Goal: Task Accomplishment & Management: Complete application form

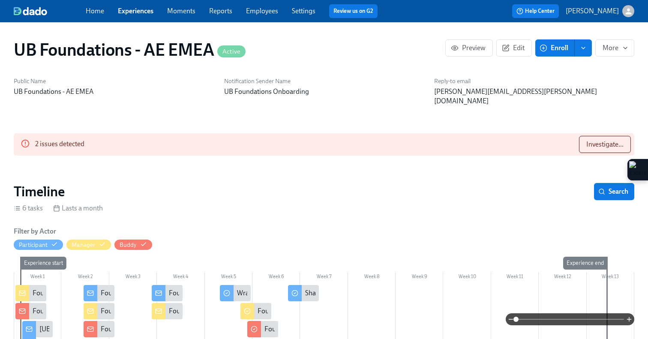
scroll to position [0, 1265]
click at [146, 9] on link "Experiences" at bounding box center [136, 11] width 36 height 8
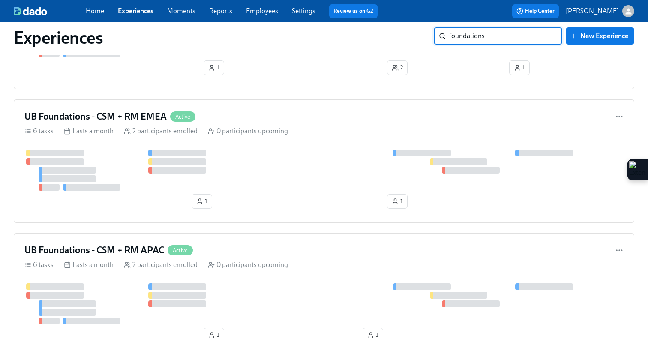
scroll to position [957, 0]
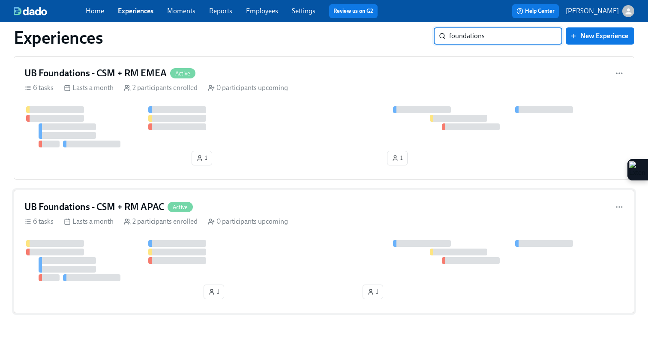
type input "foundations"
click at [262, 211] on div "UB Foundations - CSM + RM APAC Active" at bounding box center [323, 207] width 599 height 13
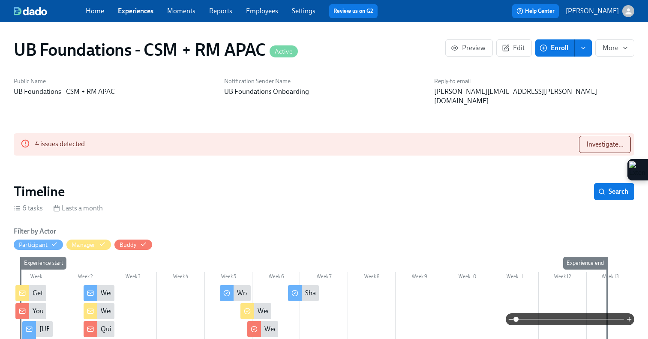
click at [548, 51] on span "Enroll" at bounding box center [554, 48] width 27 height 9
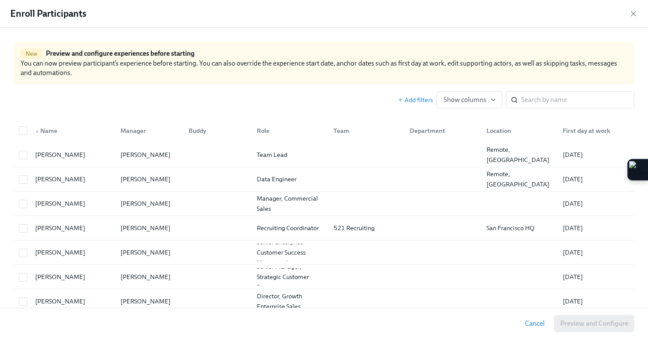
scroll to position [0, 1080]
click at [532, 105] on input "search" at bounding box center [577, 99] width 113 height 17
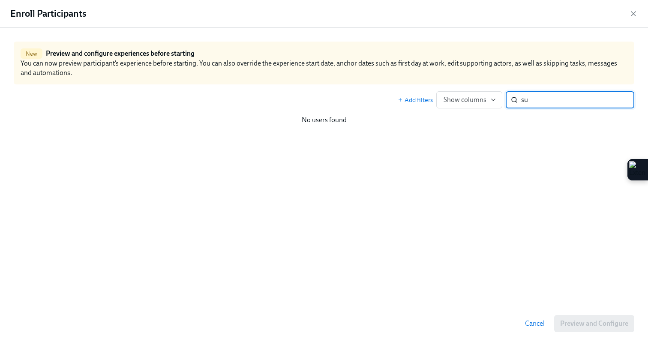
type input "s"
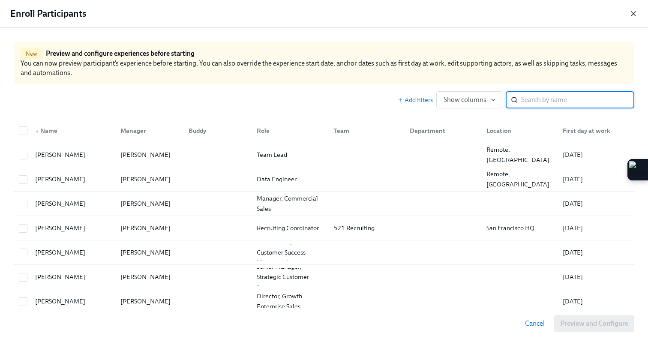
click at [632, 16] on icon "button" at bounding box center [633, 13] width 9 height 9
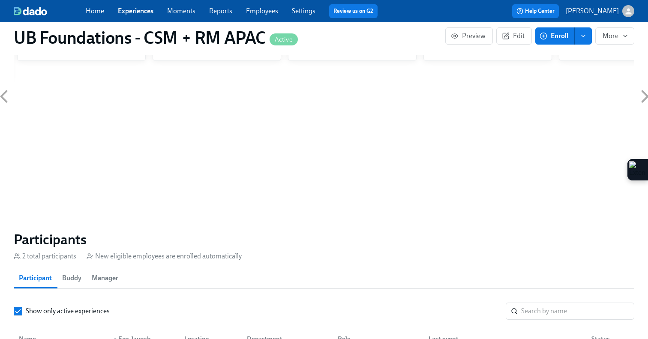
scroll to position [627, 0]
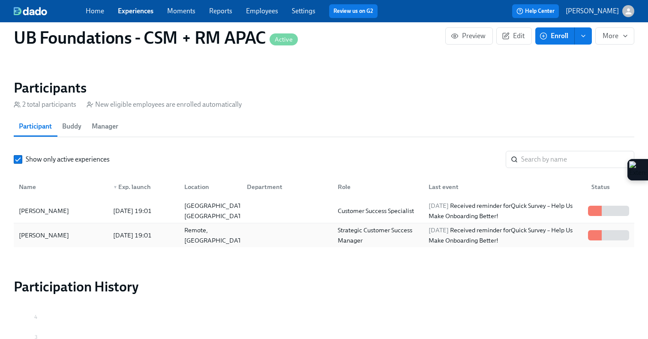
click at [352, 228] on div "Strategic Customer Success Manager" at bounding box center [377, 235] width 87 height 21
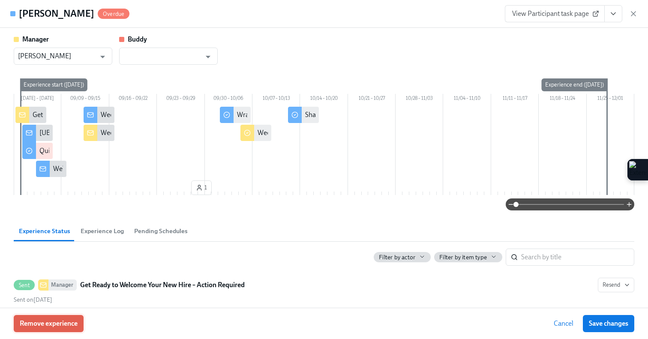
click at [71, 318] on button "Remove experience" at bounding box center [49, 323] width 70 height 17
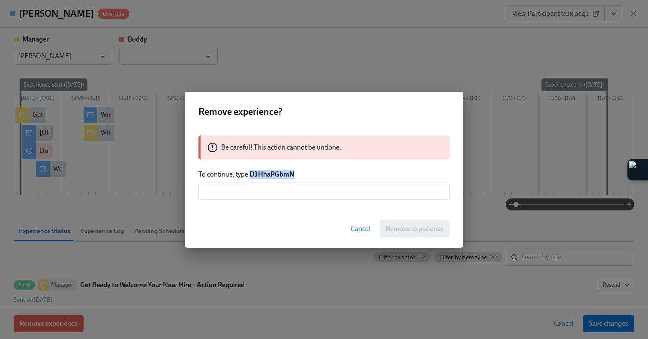
drag, startPoint x: 307, startPoint y: 174, endPoint x: 249, endPoint y: 174, distance: 58.3
click at [249, 174] on p "To continue, type D3HhaPGbmN" at bounding box center [323, 174] width 251 height 9
copy strong "D3HhaPGbmN"
click at [244, 197] on input "text" at bounding box center [323, 191] width 251 height 17
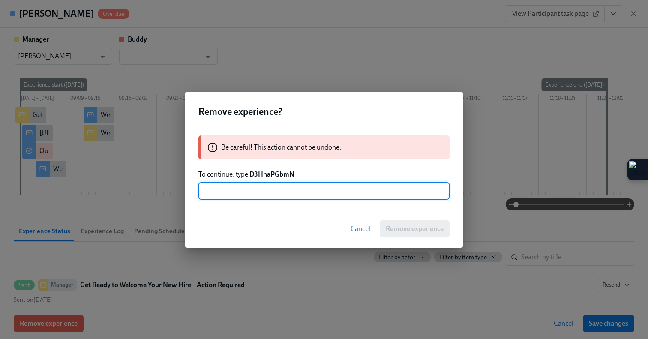
paste input "D3HhaPGbmN"
type input "D3HhaPGbmN"
click at [411, 227] on span "Remove experience" at bounding box center [415, 229] width 58 height 9
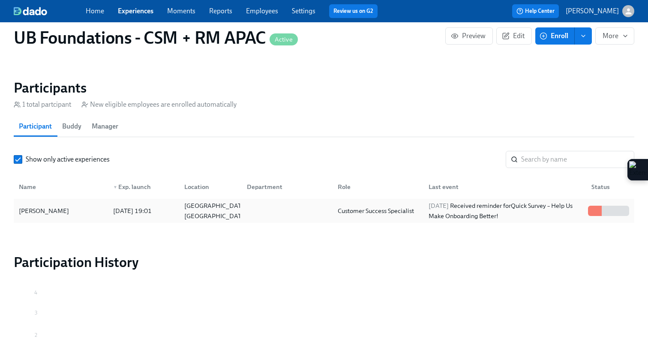
click at [282, 210] on div "[PERSON_NAME] [DATE] 19:01 [GEOGRAPHIC_DATA], [GEOGRAPHIC_DATA] Customer Succes…" at bounding box center [324, 211] width 621 height 24
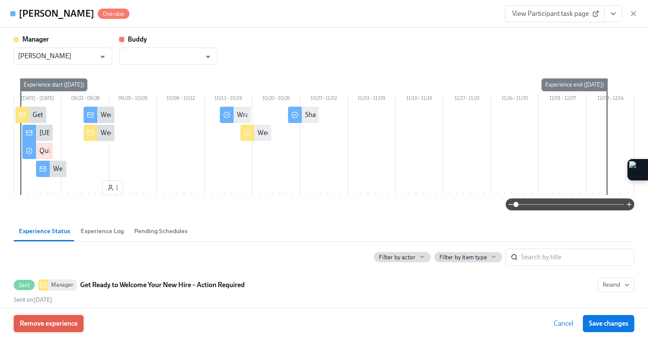
click at [67, 322] on span "Remove experience" at bounding box center [49, 323] width 58 height 9
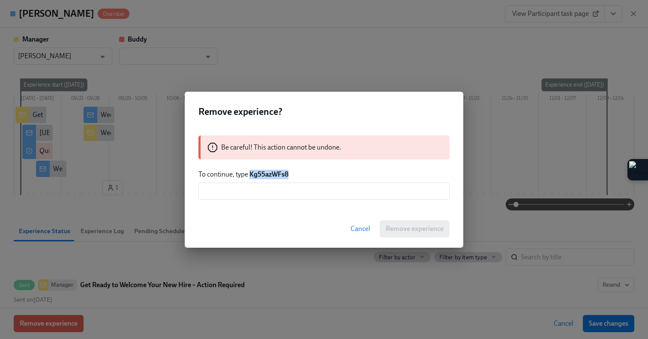
drag, startPoint x: 295, startPoint y: 176, endPoint x: 250, endPoint y: 175, distance: 45.0
click at [250, 175] on p "To continue, type Kg55azWFs8" at bounding box center [323, 174] width 251 height 9
copy strong "Kg55azWFs8"
click at [235, 193] on input "text" at bounding box center [323, 191] width 251 height 17
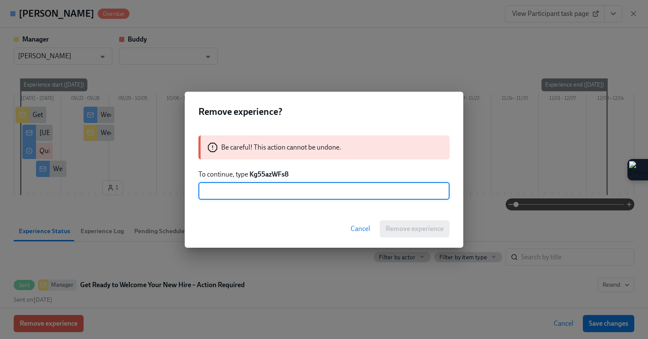
paste input "Kg55azWFs8"
type input "Kg55azWFs8"
click at [396, 228] on span "Remove experience" at bounding box center [415, 229] width 58 height 9
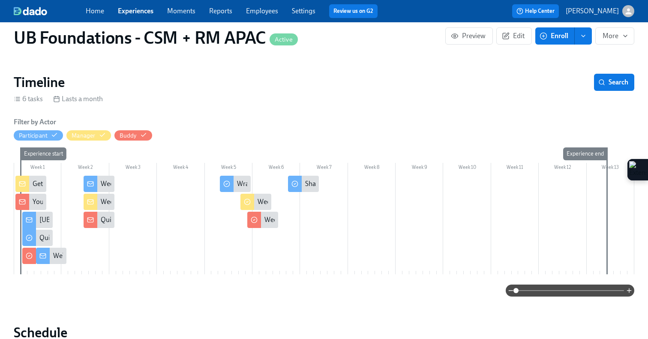
scroll to position [72, 0]
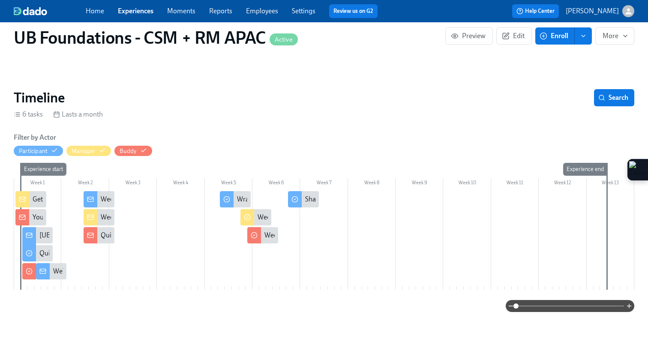
click at [547, 37] on span "Enroll" at bounding box center [554, 36] width 27 height 9
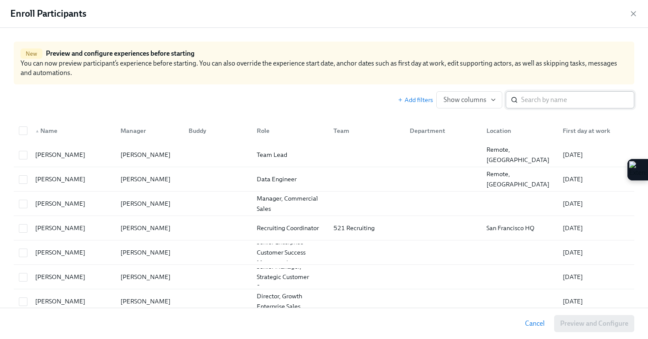
click at [541, 101] on input "search" at bounding box center [577, 99] width 113 height 17
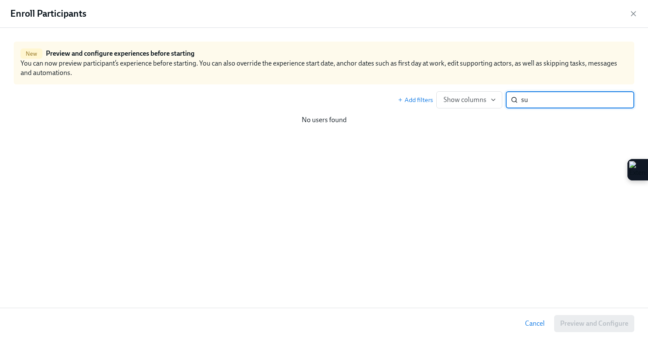
type input "s"
type input "S"
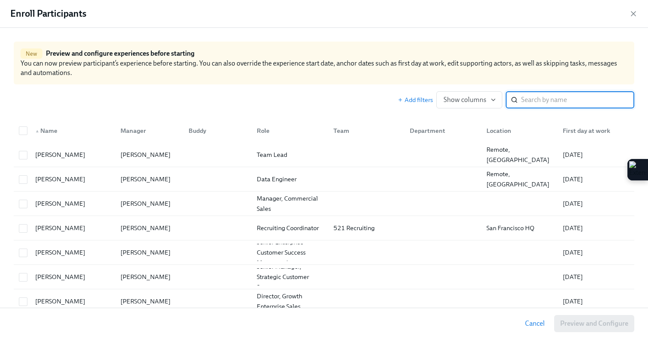
type input "S"
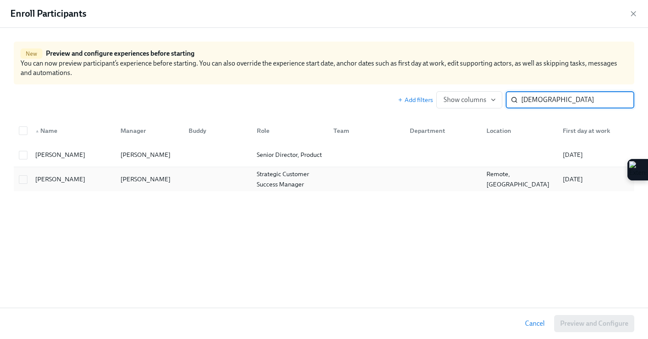
type input "[DEMOGRAPHIC_DATA]"
click at [199, 184] on div at bounding box center [216, 179] width 68 height 17
checkbox input "true"
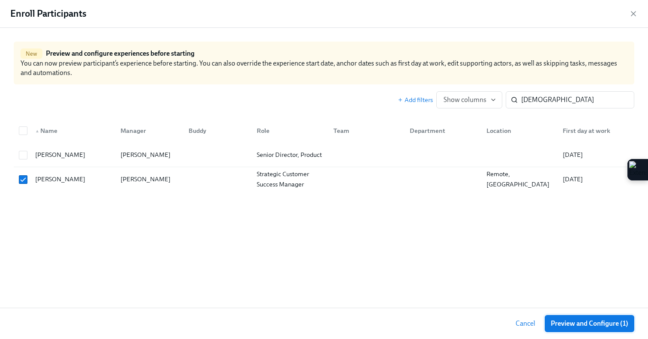
click at [569, 324] on span "Preview and Configure (1)" at bounding box center [590, 323] width 78 height 9
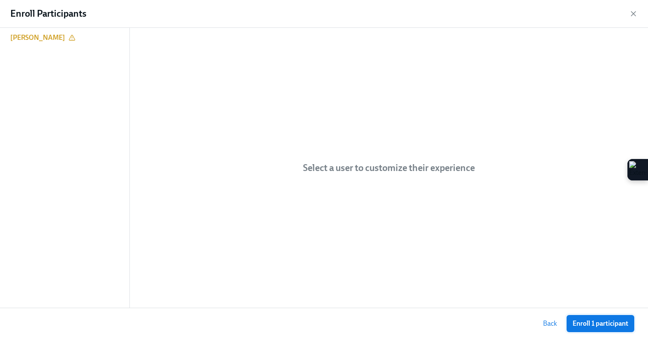
click at [584, 325] on span "Enroll 1 participant" at bounding box center [601, 323] width 56 height 9
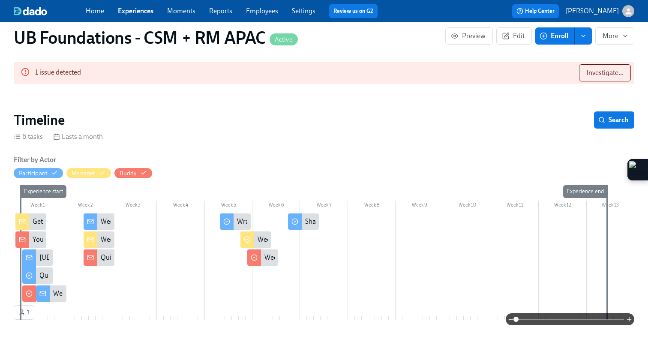
scroll to position [0, 321]
click at [549, 40] on button "Enroll" at bounding box center [554, 35] width 39 height 17
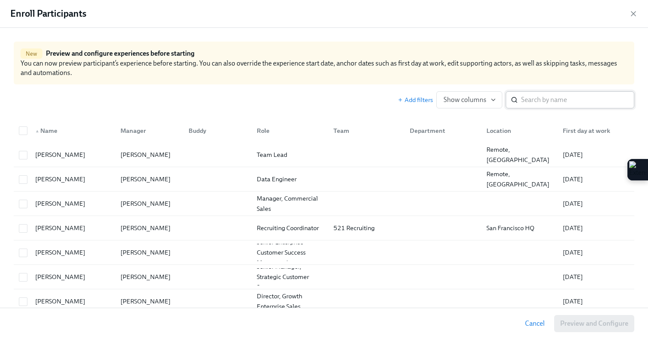
click at [535, 98] on input "search" at bounding box center [577, 99] width 113 height 17
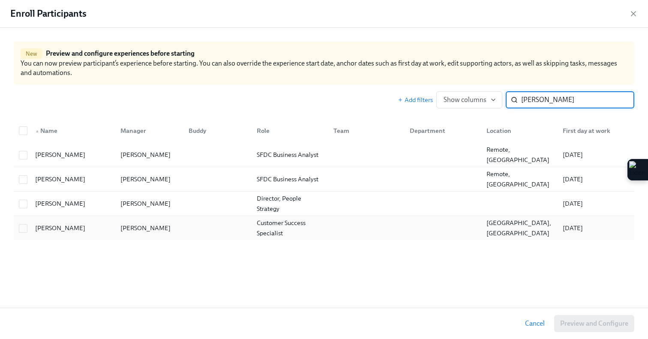
type input "[PERSON_NAME]"
click at [89, 233] on div "[PERSON_NAME]" at bounding box center [60, 228] width 57 height 10
checkbox input "true"
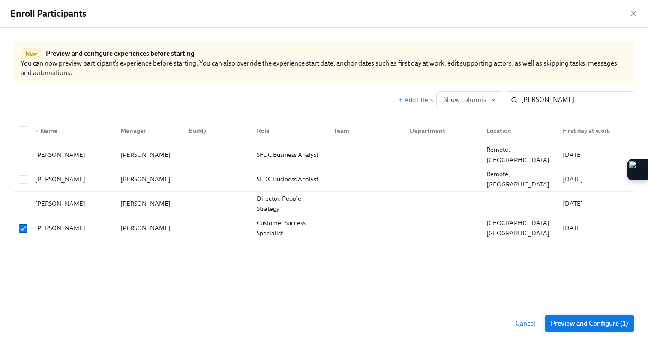
click at [573, 325] on span "Preview and Configure (1)" at bounding box center [590, 323] width 78 height 9
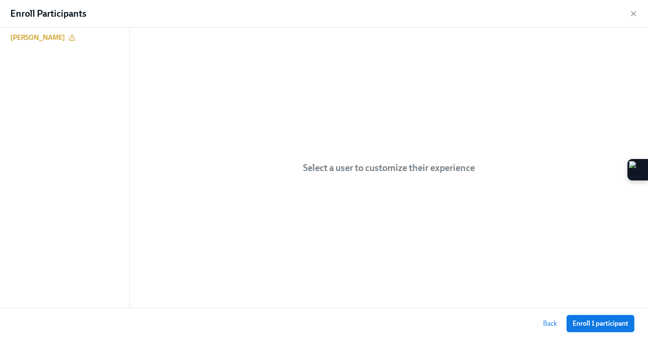
click at [573, 325] on span "Enroll 1 participant" at bounding box center [601, 323] width 56 height 9
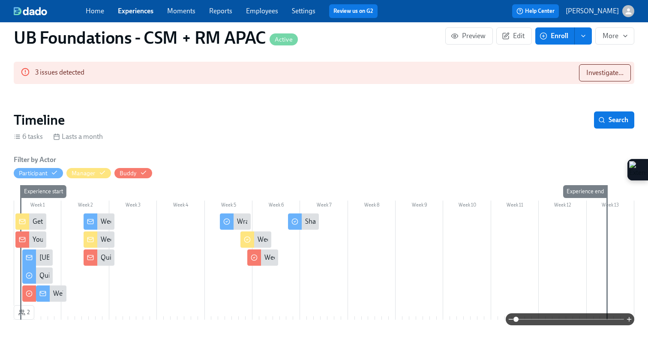
click at [138, 12] on link "Experiences" at bounding box center [136, 11] width 36 height 8
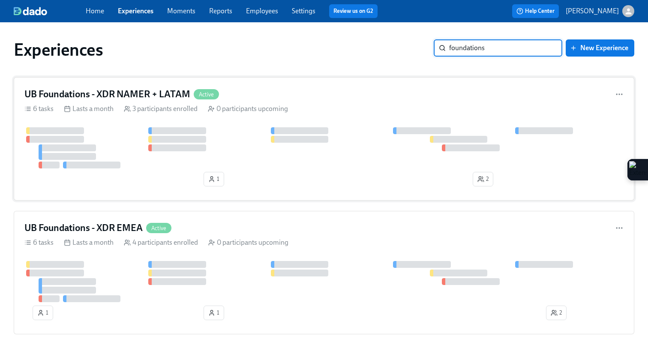
type input "foundations"
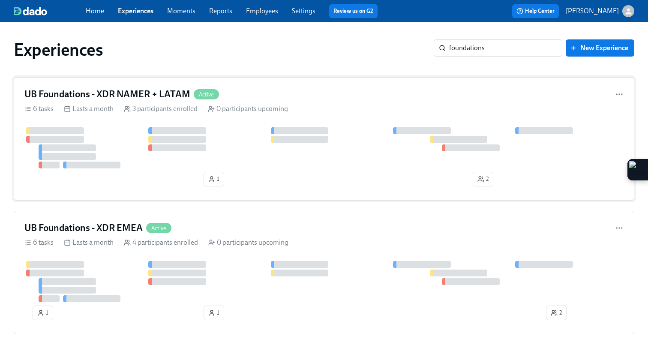
click at [297, 94] on div "UB Foundations - XDR NAMER + LATAM Active" at bounding box center [323, 94] width 599 height 13
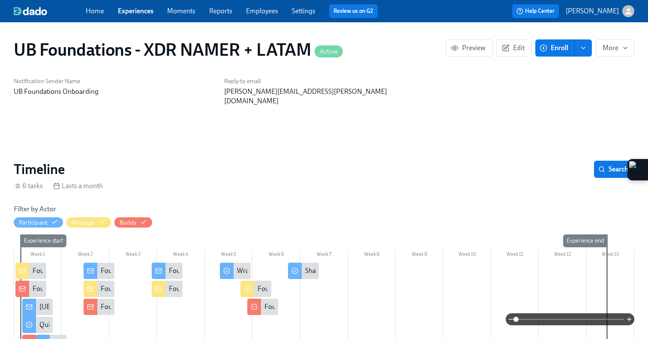
scroll to position [0, 1486]
click at [538, 51] on button "Enroll" at bounding box center [554, 47] width 39 height 17
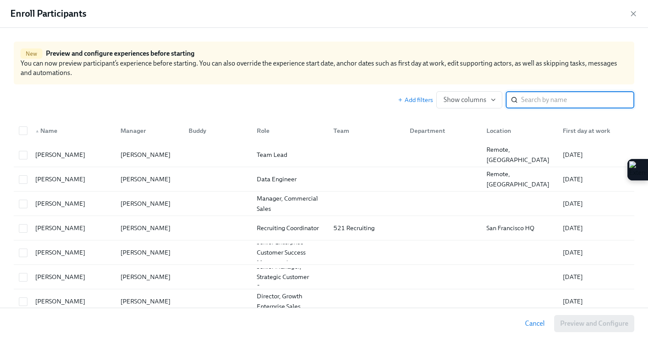
click at [528, 99] on input "search" at bounding box center [577, 99] width 113 height 17
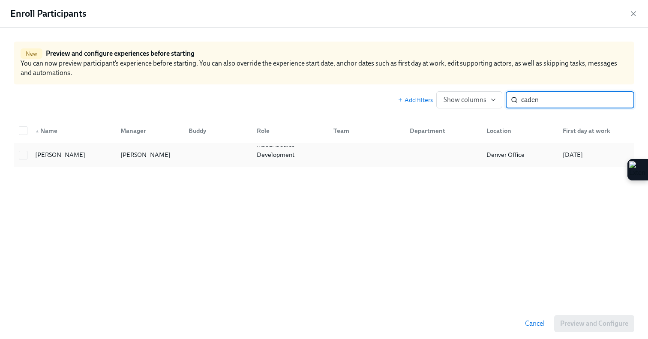
type input "caden"
click at [246, 159] on div at bounding box center [216, 154] width 68 height 17
checkbox input "true"
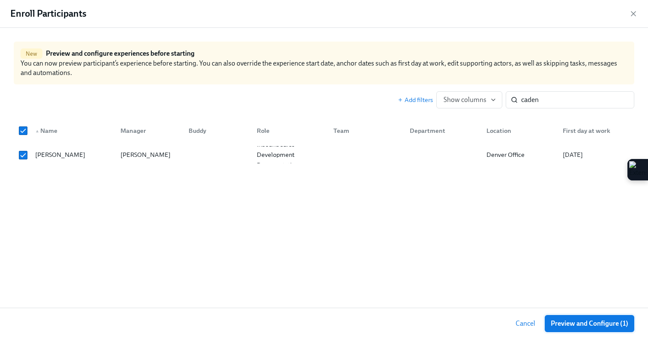
click at [582, 324] on span "Preview and Configure (1)" at bounding box center [590, 323] width 78 height 9
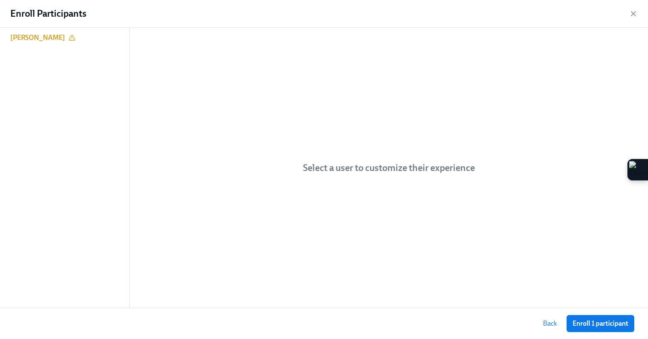
click at [582, 324] on span "Enroll 1 participant" at bounding box center [601, 323] width 56 height 9
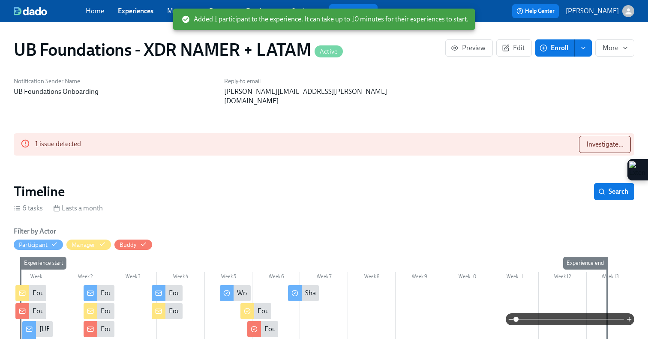
scroll to position [0, 2623]
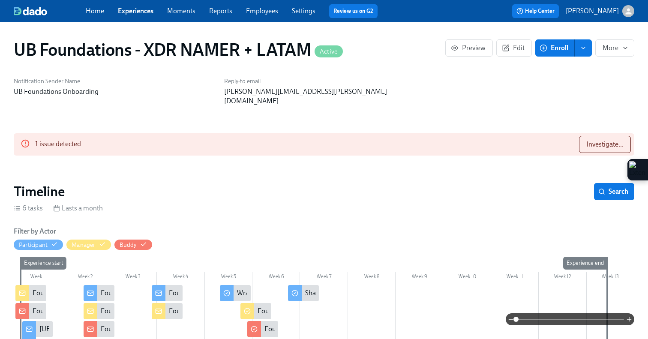
click at [542, 49] on icon "button" at bounding box center [544, 48] width 8 height 8
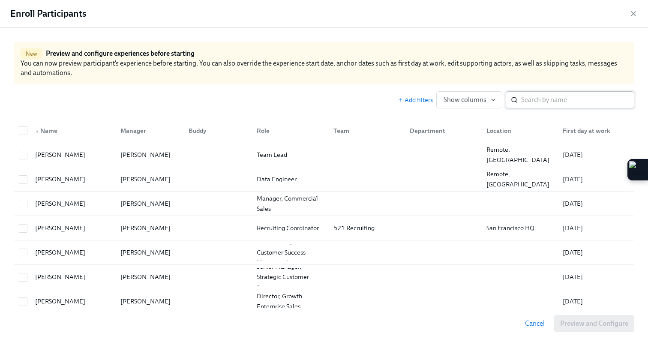
click at [533, 97] on input "search" at bounding box center [577, 99] width 113 height 17
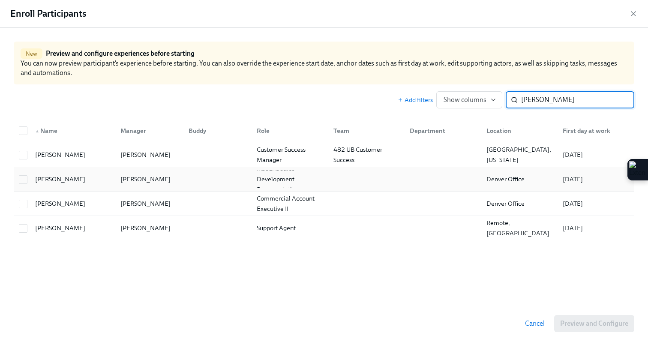
type input "[PERSON_NAME]"
click at [211, 183] on div at bounding box center [216, 179] width 68 height 17
checkbox input "true"
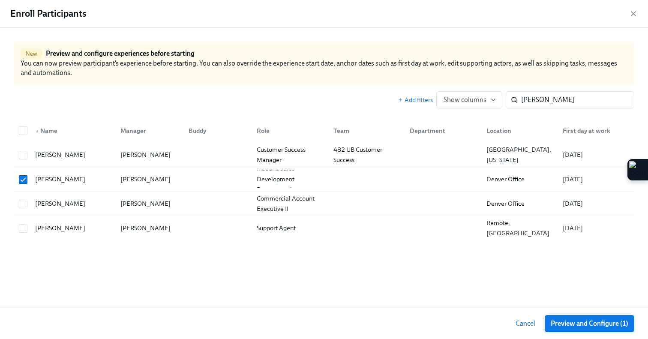
click at [565, 321] on span "Preview and Configure (1)" at bounding box center [590, 323] width 78 height 9
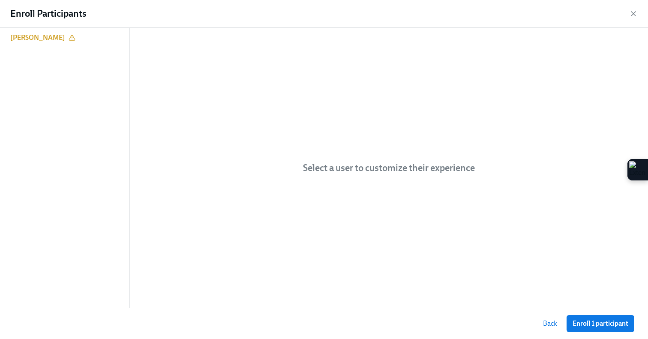
click at [565, 321] on div "Back Enroll 1 participant" at bounding box center [585, 323] width 97 height 17
click at [576, 323] on span "Enroll 1 participant" at bounding box center [601, 323] width 56 height 9
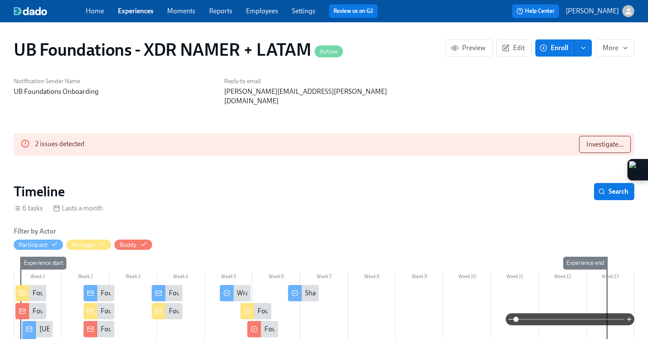
click at [543, 51] on circle "button" at bounding box center [543, 48] width 6 height 6
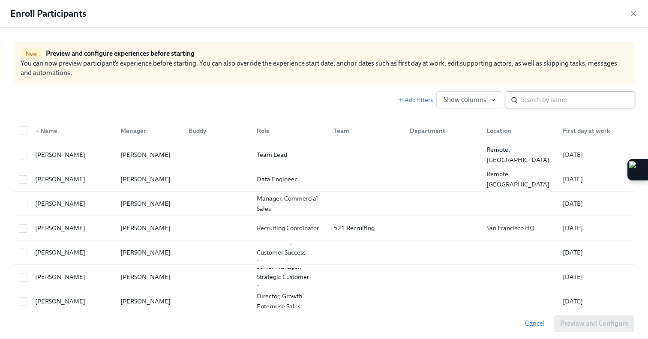
click at [534, 102] on input "search" at bounding box center [577, 99] width 113 height 17
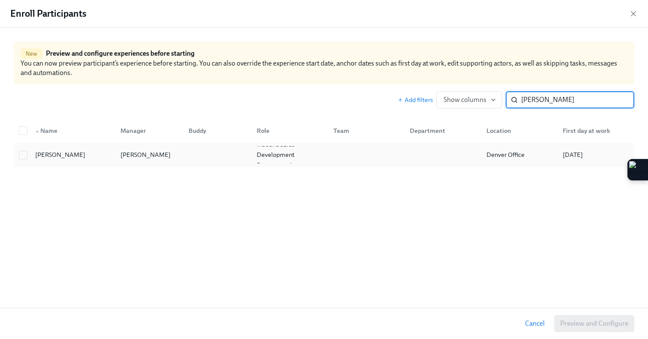
type input "[PERSON_NAME]"
click at [202, 156] on div at bounding box center [216, 154] width 68 height 17
checkbox input "true"
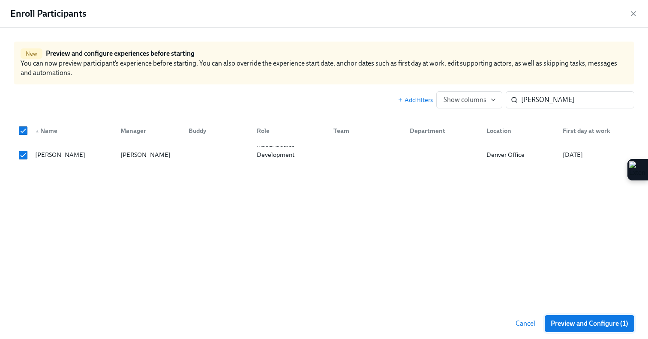
click at [561, 327] on span "Preview and Configure (1)" at bounding box center [590, 323] width 78 height 9
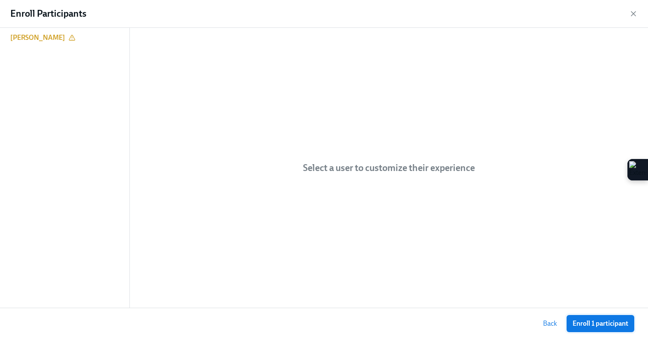
click at [591, 326] on span "Enroll 1 participant" at bounding box center [601, 323] width 56 height 9
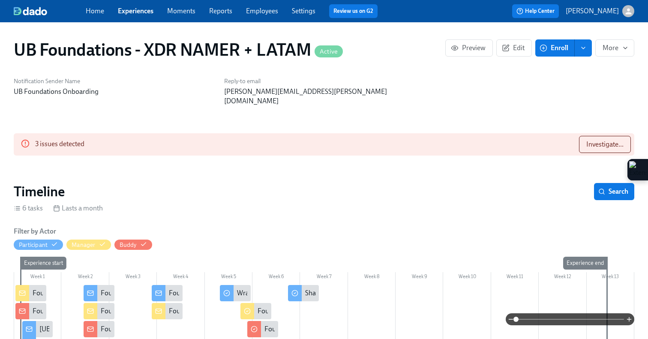
click at [545, 44] on icon "button" at bounding box center [544, 48] width 8 height 8
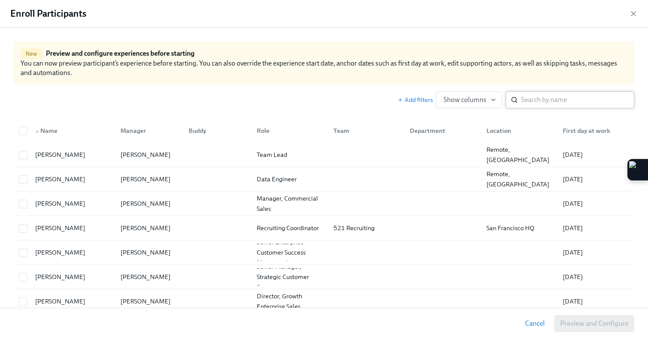
click at [530, 99] on input "search" at bounding box center [577, 99] width 113 height 17
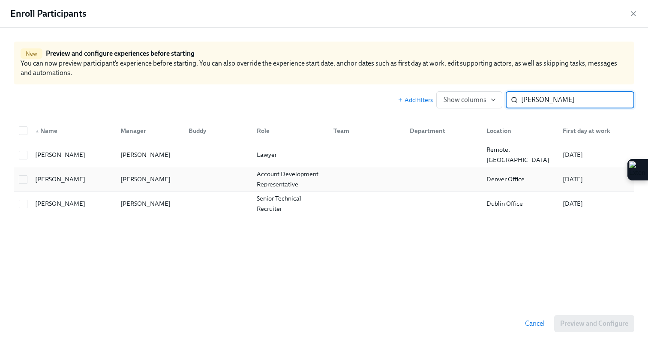
type input "[PERSON_NAME]"
click at [240, 171] on div at bounding box center [216, 179] width 68 height 17
checkbox input "true"
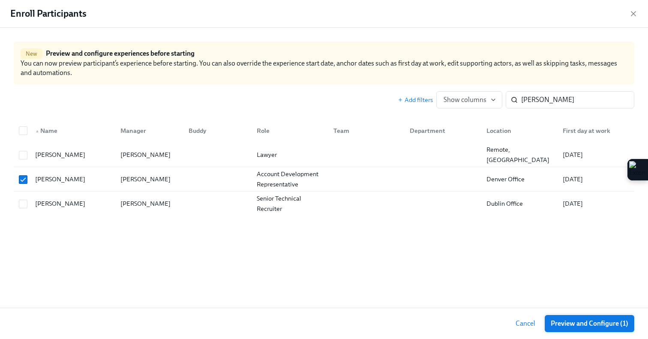
click at [602, 319] on span "Preview and Configure (1)" at bounding box center [590, 323] width 78 height 9
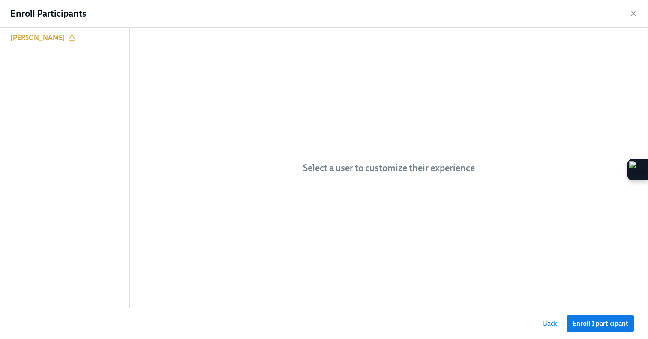
click at [602, 319] on span "Enroll 1 participant" at bounding box center [601, 323] width 56 height 9
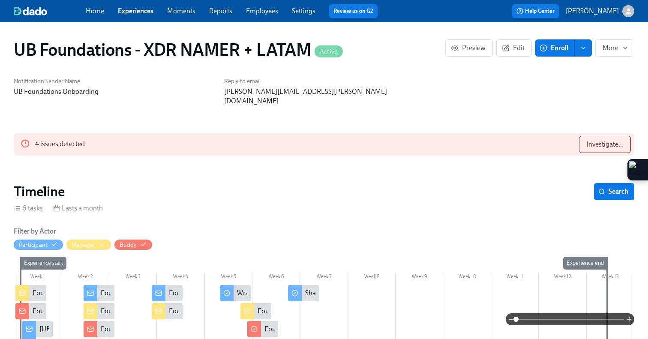
click at [141, 13] on link "Experiences" at bounding box center [136, 11] width 36 height 8
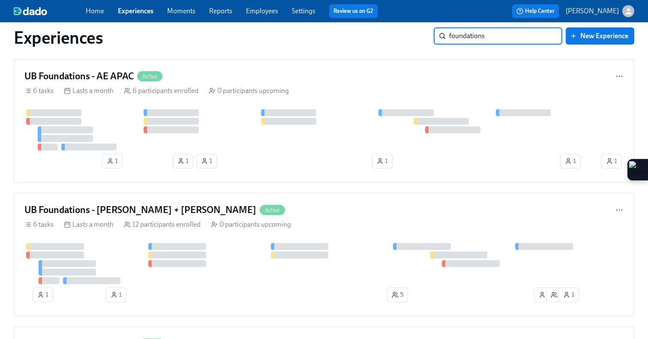
scroll to position [424, 0]
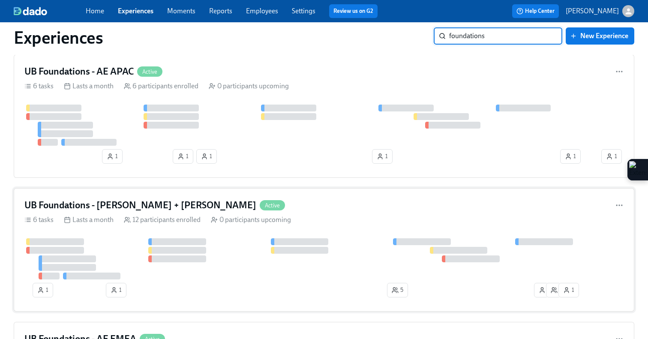
type input "foundations"
click at [324, 217] on div "6 tasks Lasts a month 12 participants enrolled 0 participants upcoming" at bounding box center [323, 219] width 599 height 9
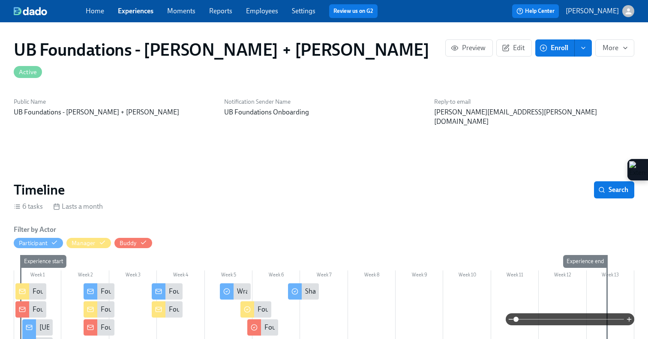
click at [557, 52] on button "Enroll" at bounding box center [554, 47] width 39 height 17
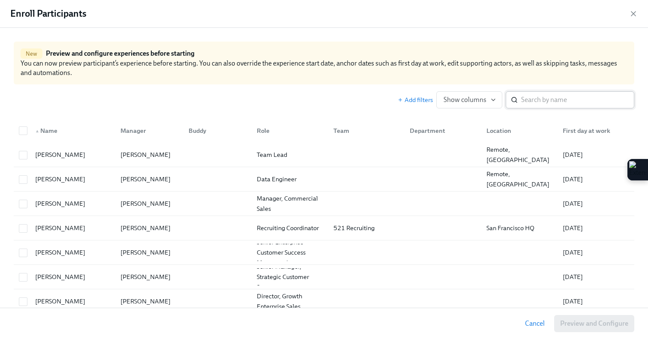
scroll to position [0, 3111]
click at [545, 101] on input "search" at bounding box center [577, 99] width 113 height 17
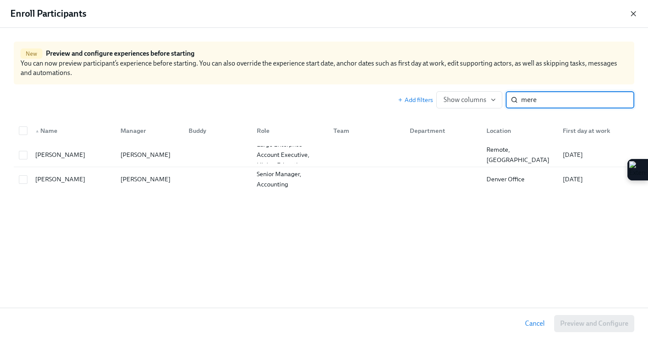
type input "mere"
click at [633, 16] on icon "button" at bounding box center [633, 13] width 9 height 9
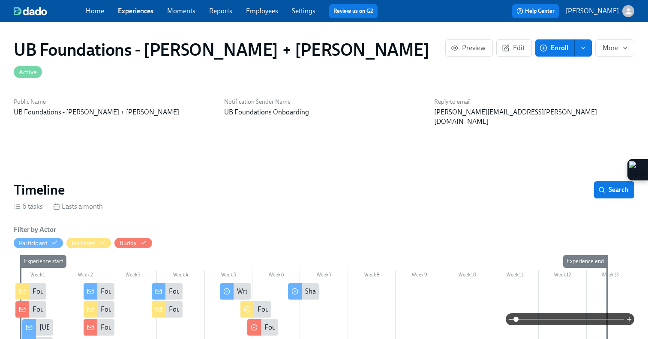
click at [552, 49] on span "Enroll" at bounding box center [554, 48] width 27 height 9
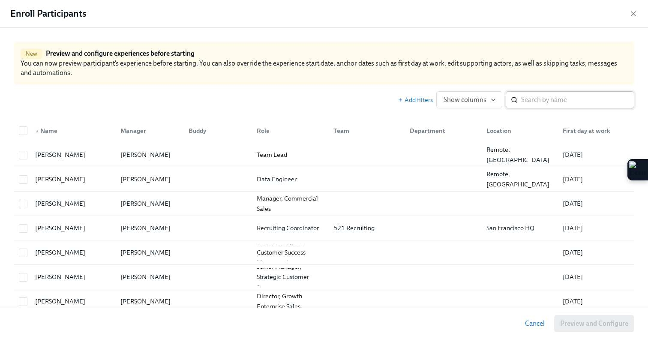
click at [524, 99] on input "search" at bounding box center [577, 99] width 113 height 17
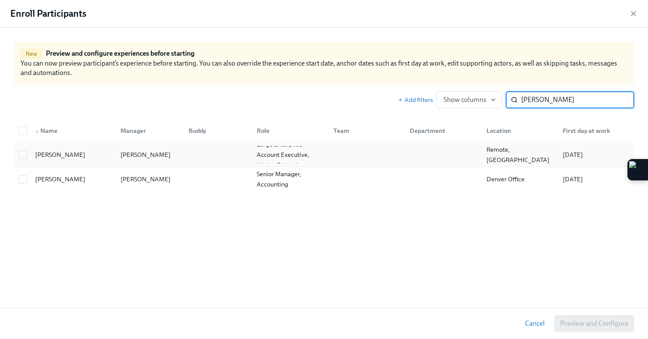
type input "[PERSON_NAME]"
click at [149, 157] on div "[PERSON_NAME]" at bounding box center [145, 155] width 57 height 10
checkbox input "true"
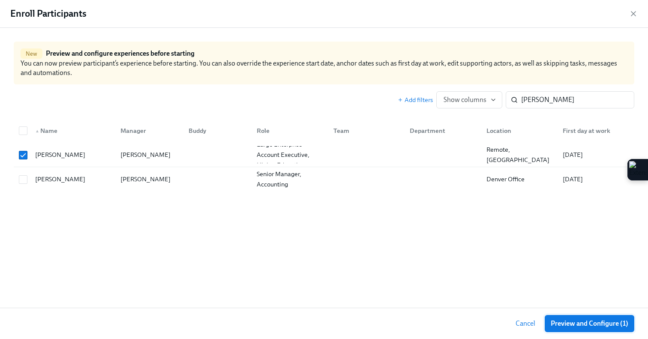
click at [591, 324] on span "Preview and Configure (1)" at bounding box center [590, 323] width 78 height 9
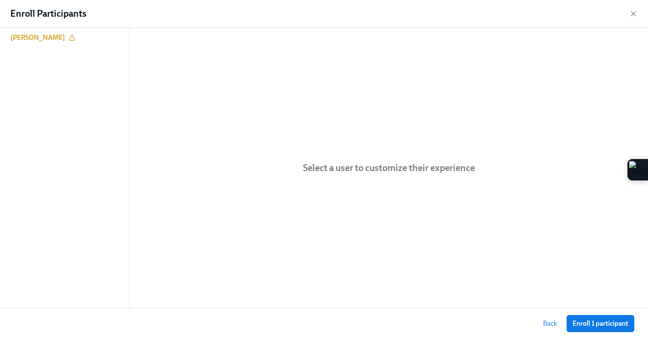
click at [591, 324] on span "Enroll 1 participant" at bounding box center [601, 323] width 56 height 9
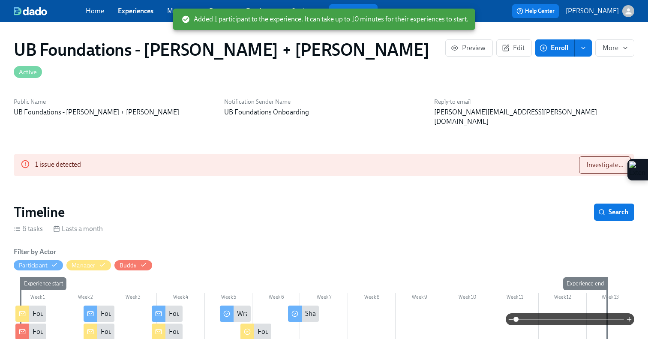
scroll to position [0, 4518]
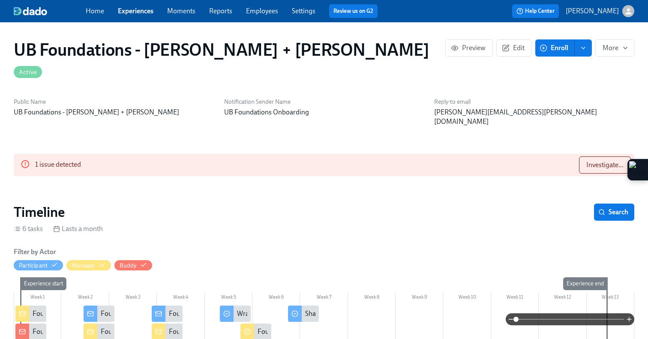
click at [138, 11] on link "Experiences" at bounding box center [136, 11] width 36 height 8
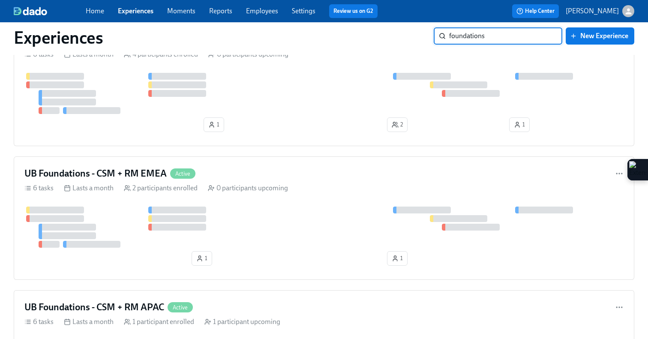
scroll to position [867, 0]
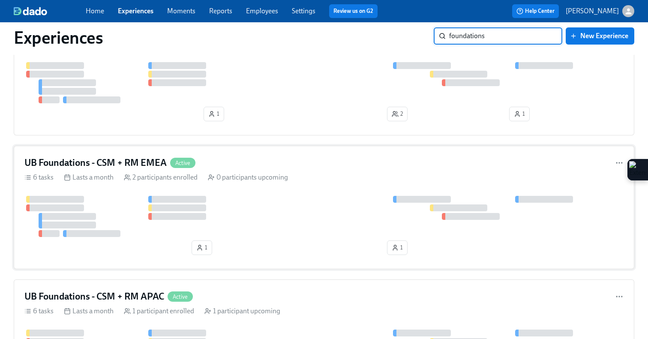
type input "foundations"
click at [99, 161] on h4 "UB Foundations - CSM + RM EMEA" at bounding box center [95, 162] width 142 height 13
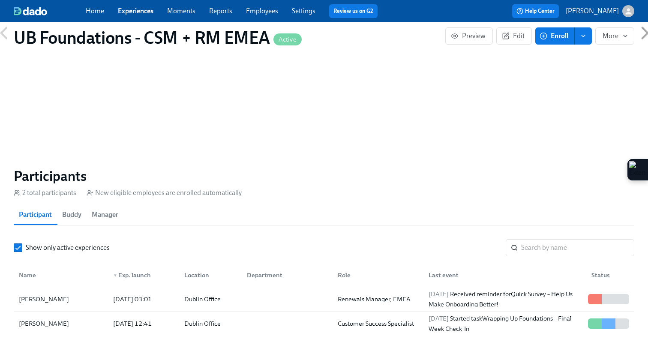
scroll to position [563, 0]
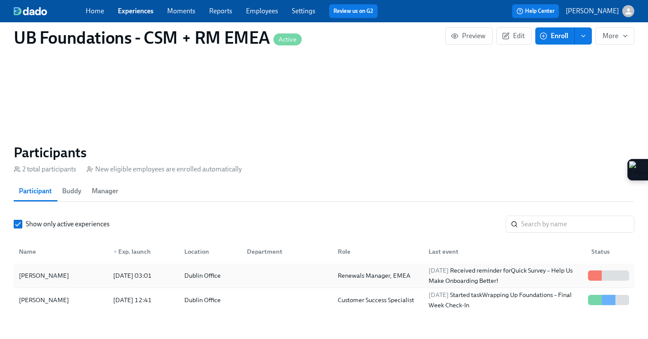
click at [277, 267] on div at bounding box center [285, 275] width 91 height 17
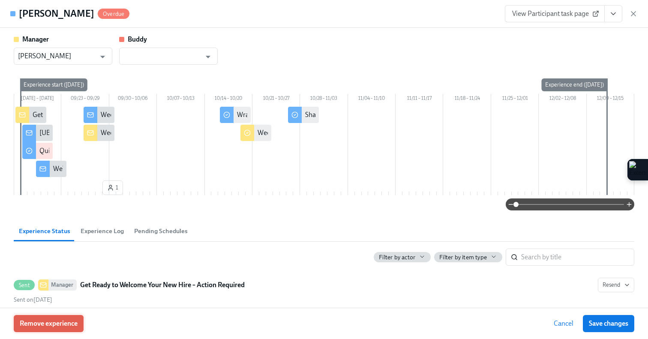
click at [60, 318] on button "Remove experience" at bounding box center [49, 323] width 70 height 17
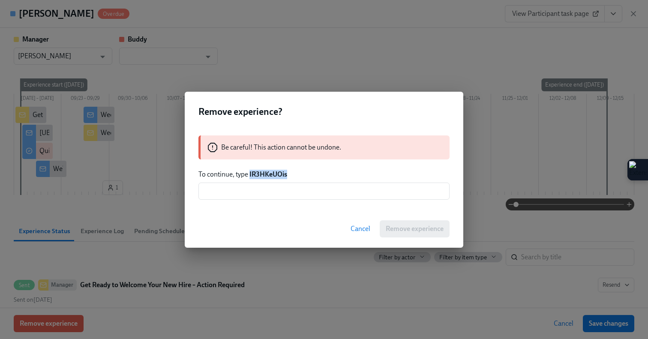
drag, startPoint x: 298, startPoint y: 176, endPoint x: 250, endPoint y: 175, distance: 48.4
click at [250, 175] on p "To continue, type IR3HKeUOis" at bounding box center [323, 174] width 251 height 9
copy strong "IR3HKeUOis"
click at [249, 190] on input "text" at bounding box center [323, 191] width 251 height 17
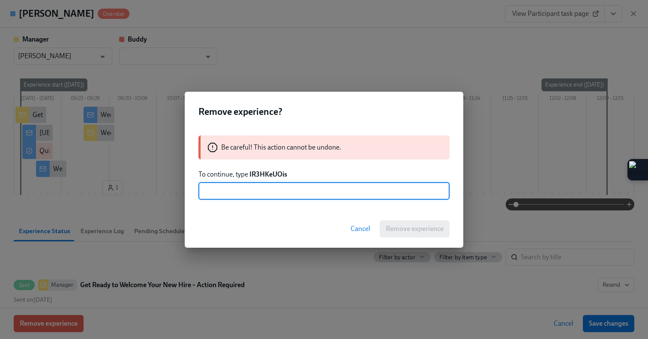
paste input "IR3HKeUOis"
type input "IR3HKeUOis"
click at [432, 230] on span "Remove experience" at bounding box center [415, 229] width 58 height 9
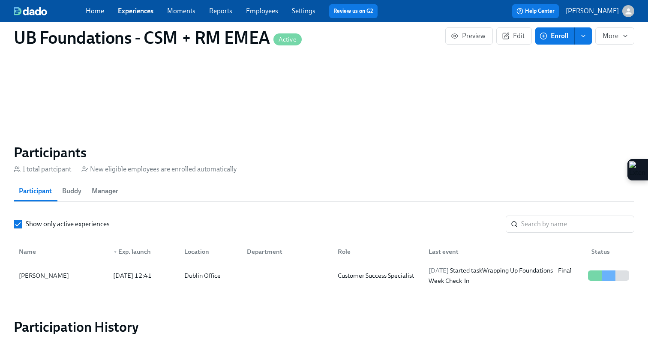
scroll to position [0, 456]
click at [547, 41] on button "Enroll" at bounding box center [554, 35] width 39 height 17
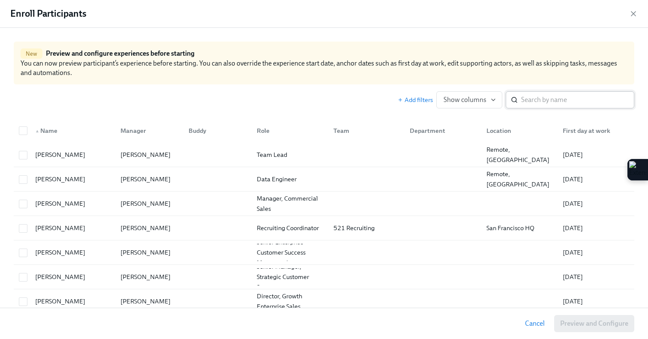
click at [528, 100] on input "search" at bounding box center [577, 99] width 113 height 17
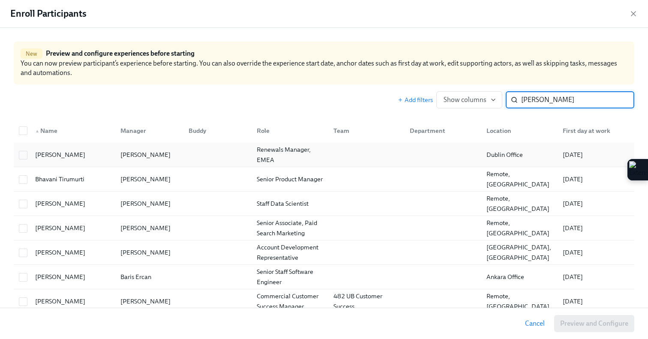
type input "[PERSON_NAME]"
click at [75, 153] on div "[PERSON_NAME]" at bounding box center [70, 154] width 85 height 17
checkbox input "true"
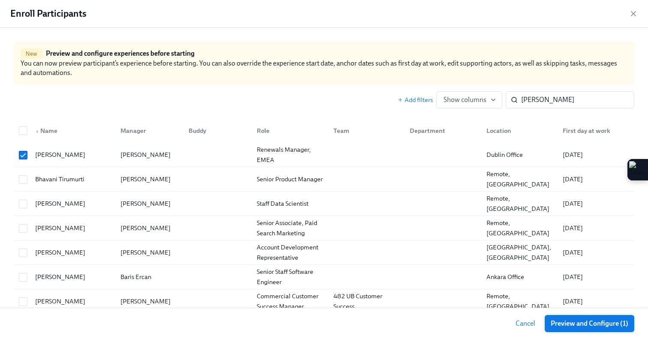
click at [583, 328] on button "Preview and Configure (1)" at bounding box center [590, 323] width 90 height 17
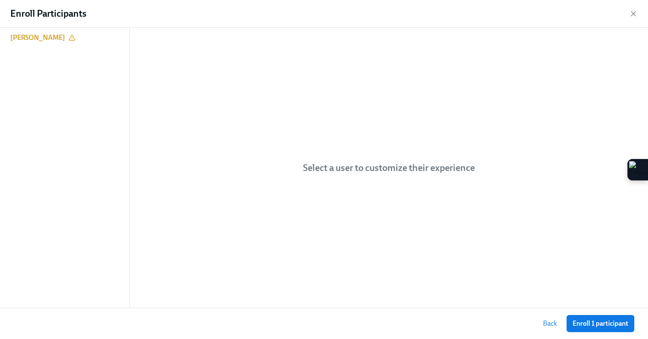
click at [583, 328] on button "Enroll 1 participant" at bounding box center [601, 323] width 68 height 17
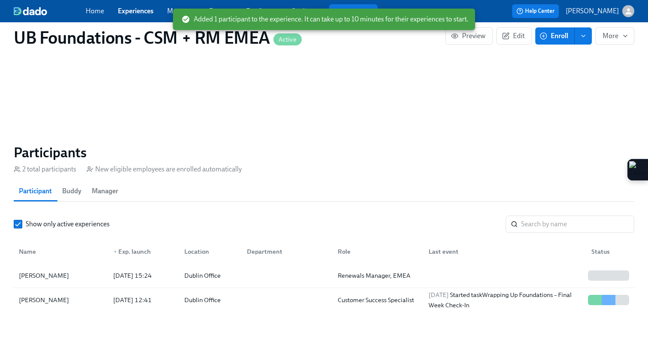
scroll to position [0, 1130]
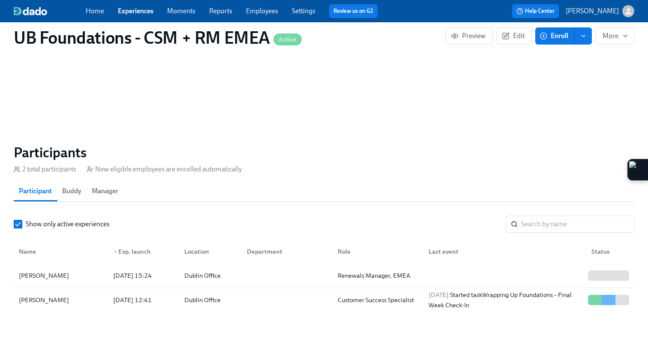
click at [143, 14] on link "Experiences" at bounding box center [136, 11] width 36 height 8
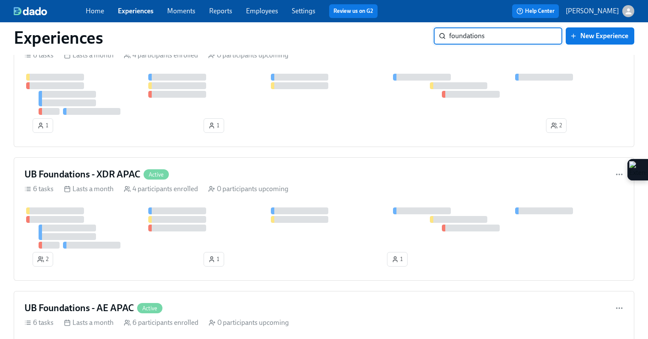
scroll to position [275, 0]
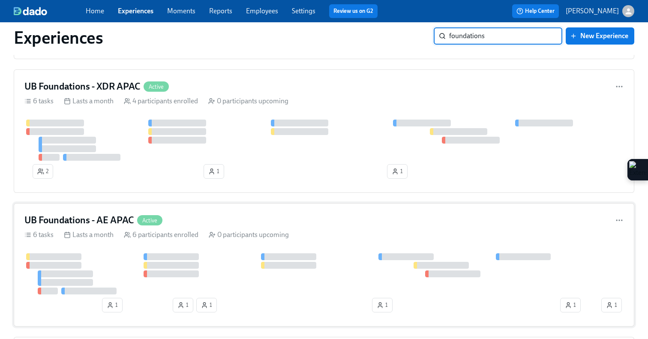
type input "foundations"
click at [304, 210] on div "UB Foundations - AE APAC Active 6 tasks Lasts a month 6 participants enrolled 0…" at bounding box center [324, 264] width 621 height 123
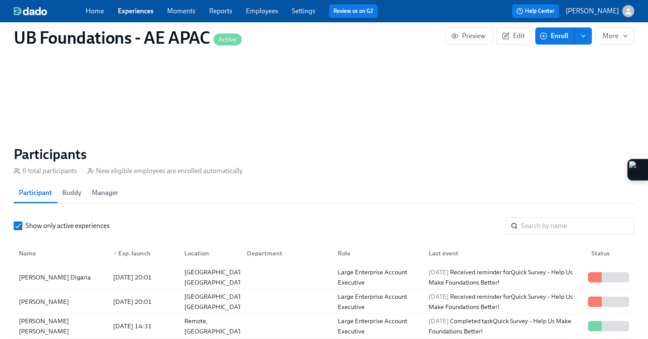
scroll to position [0, 3247]
click at [142, 293] on div "[DATE] 20:01" at bounding box center [141, 301] width 71 height 17
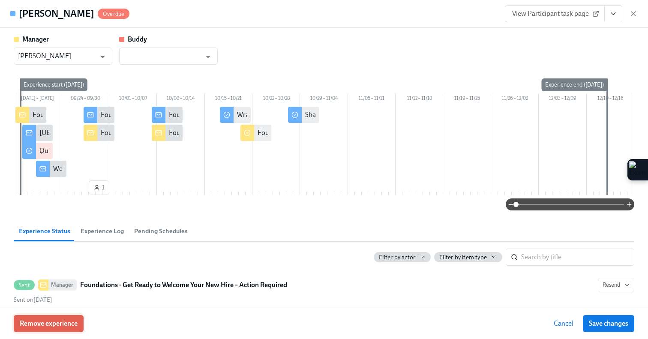
click at [69, 327] on span "Remove experience" at bounding box center [49, 323] width 58 height 9
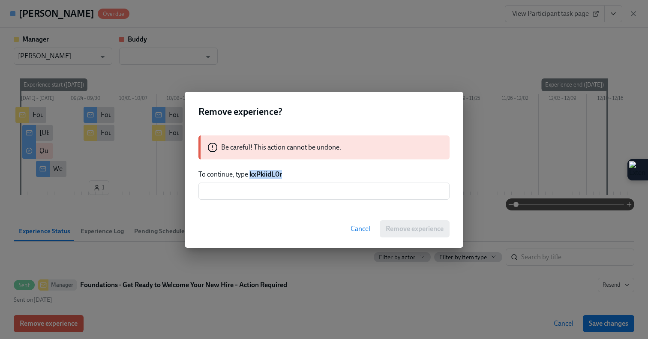
drag, startPoint x: 292, startPoint y: 179, endPoint x: 250, endPoint y: 176, distance: 41.7
click at [250, 176] on p "To continue, type kxPkiidL0r" at bounding box center [323, 174] width 251 height 9
copy strong "kxPkiidL0r"
click at [242, 197] on input "text" at bounding box center [323, 191] width 251 height 17
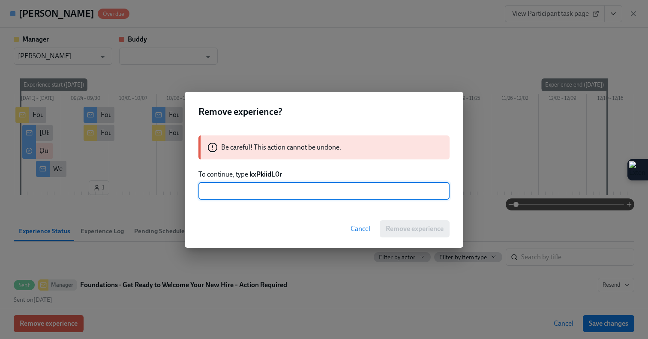
paste input "kxPkiidL0r"
type input "kxPkiidL0r"
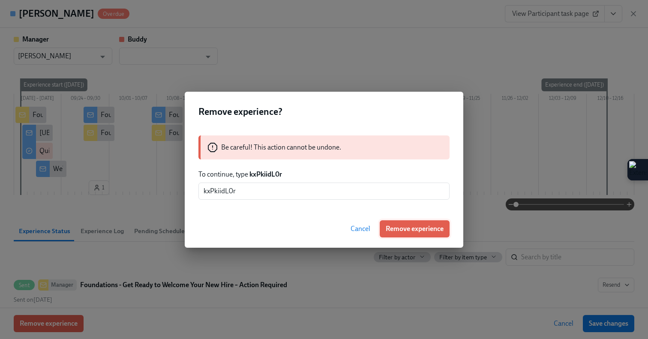
click at [441, 227] on span "Remove experience" at bounding box center [415, 229] width 58 height 9
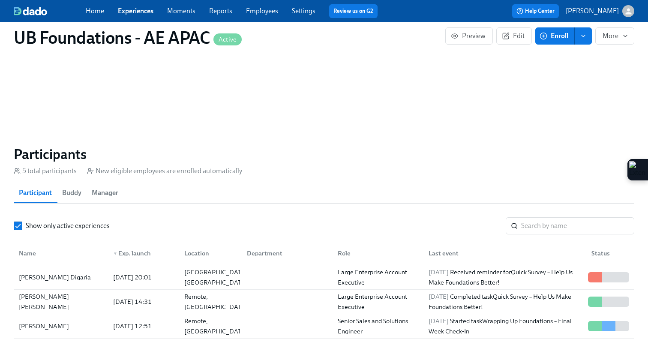
scroll to position [0, 4248]
click at [548, 30] on button "Enroll" at bounding box center [554, 35] width 39 height 17
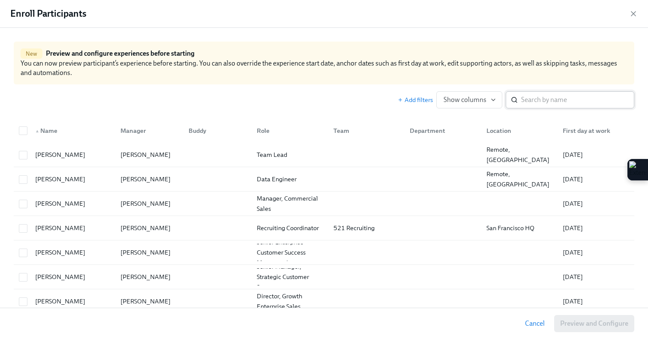
click at [525, 99] on input "search" at bounding box center [577, 99] width 113 height 17
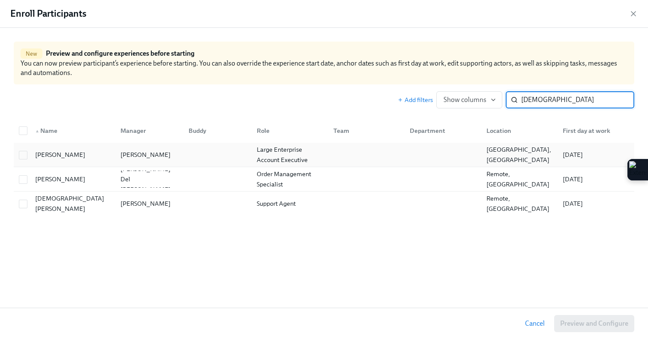
type input "[DEMOGRAPHIC_DATA]"
click at [192, 161] on div at bounding box center [216, 154] width 68 height 17
checkbox input "true"
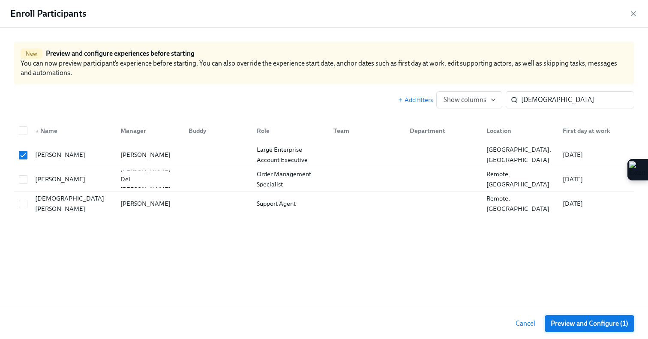
click at [567, 325] on span "Preview and Configure (1)" at bounding box center [590, 323] width 78 height 9
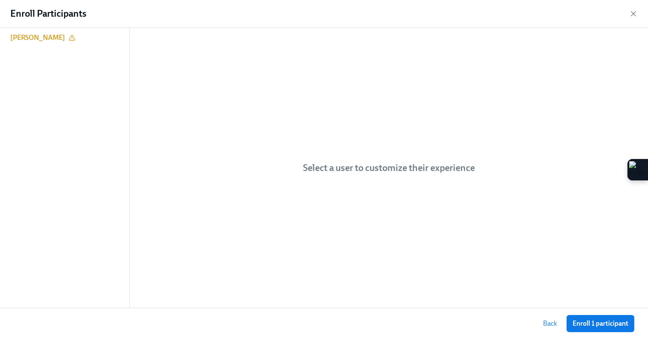
click at [567, 325] on button "Enroll 1 participant" at bounding box center [601, 323] width 68 height 17
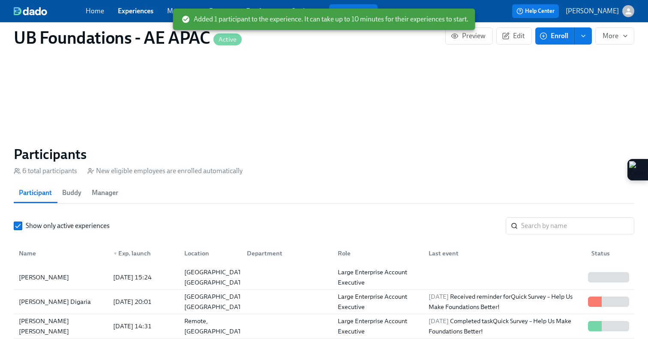
scroll to position [0, 5060]
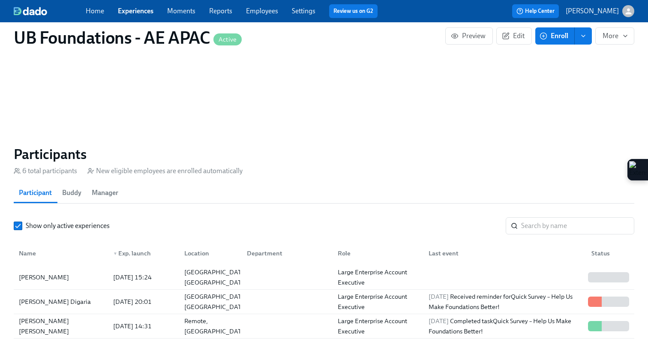
click at [129, 12] on link "Experiences" at bounding box center [136, 11] width 36 height 8
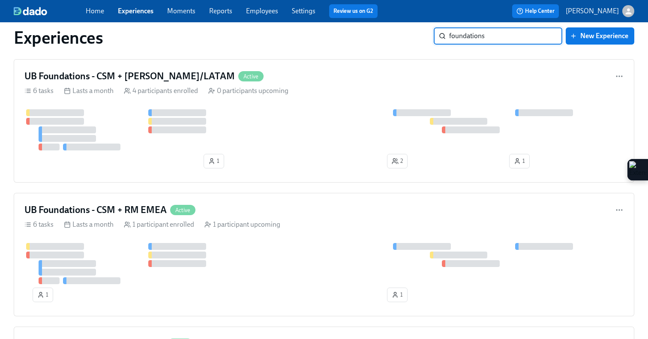
scroll to position [903, 0]
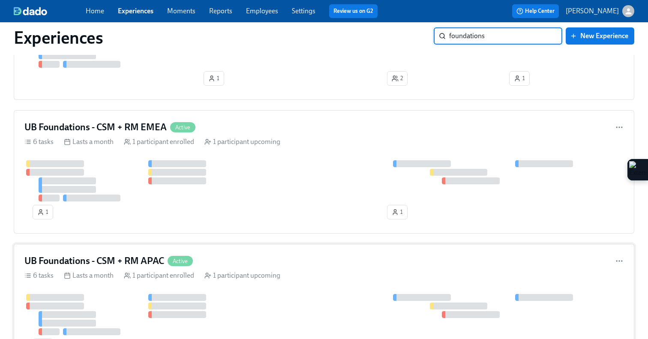
type input "foundations"
click at [241, 263] on div "UB Foundations - CSM + RM APAC Active" at bounding box center [323, 261] width 599 height 13
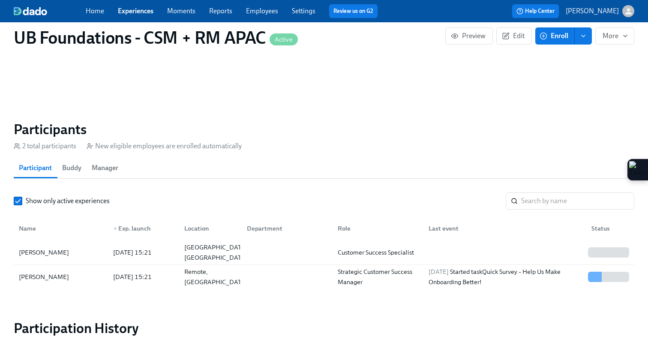
scroll to position [587, 0]
click at [542, 43] on button "Enroll" at bounding box center [554, 35] width 39 height 17
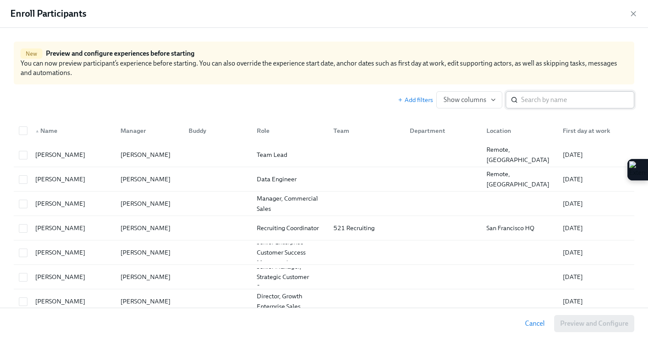
click at [533, 101] on input "search" at bounding box center [577, 99] width 113 height 17
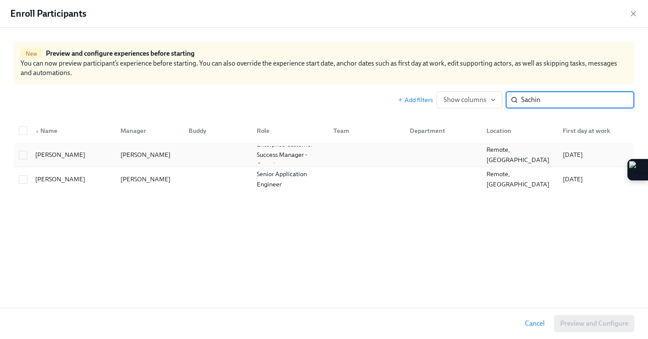
type input "Sachin"
click at [200, 150] on div at bounding box center [216, 154] width 68 height 17
checkbox input "true"
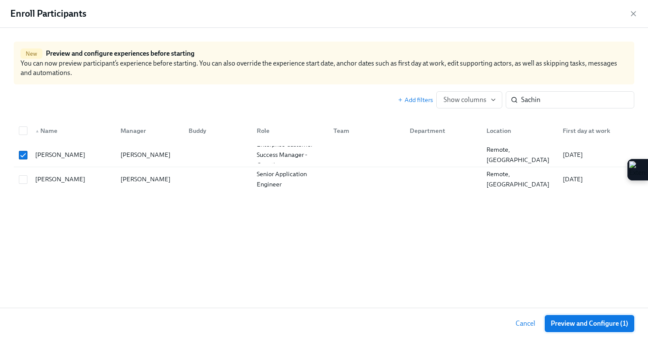
click at [607, 323] on span "Preview and Configure (1)" at bounding box center [590, 323] width 78 height 9
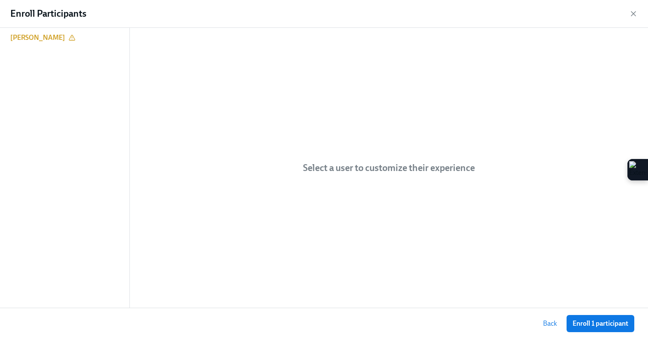
click at [607, 323] on span "Enroll 1 participant" at bounding box center [601, 323] width 56 height 9
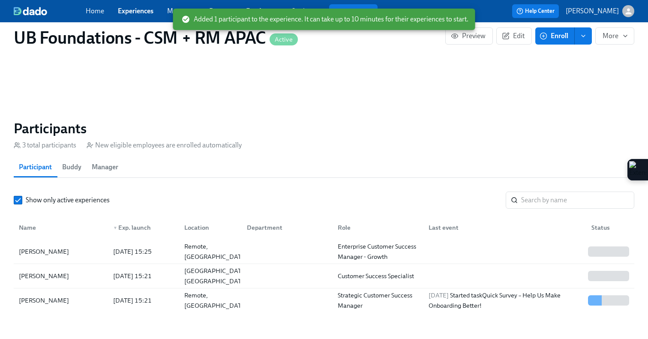
scroll to position [0, 264]
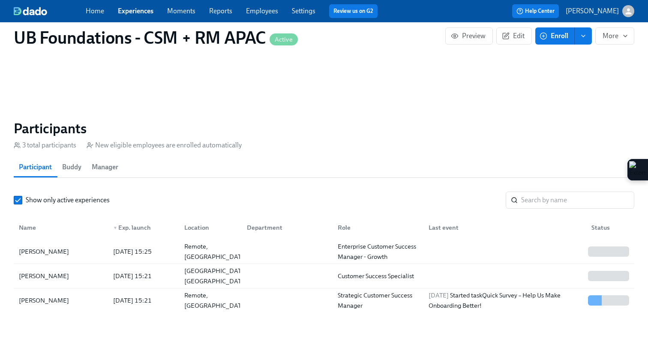
click at [140, 13] on link "Experiences" at bounding box center [136, 11] width 36 height 8
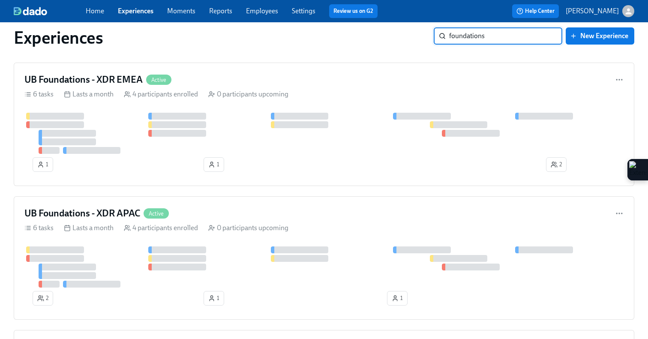
scroll to position [149, 0]
type input "foundations"
click at [306, 236] on div "UB Foundations - XDR APAC Active 6 tasks Lasts a month 4 participants enrolled …" at bounding box center [324, 256] width 621 height 123
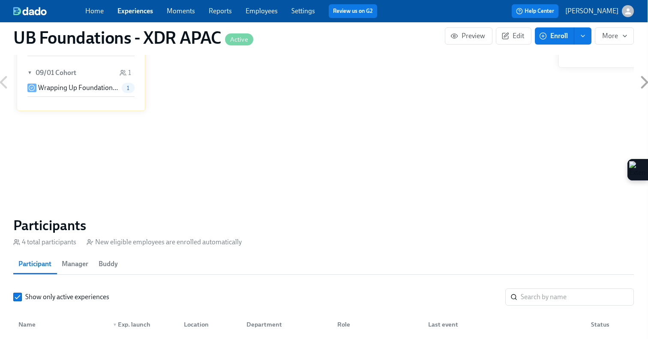
scroll to position [567, 0]
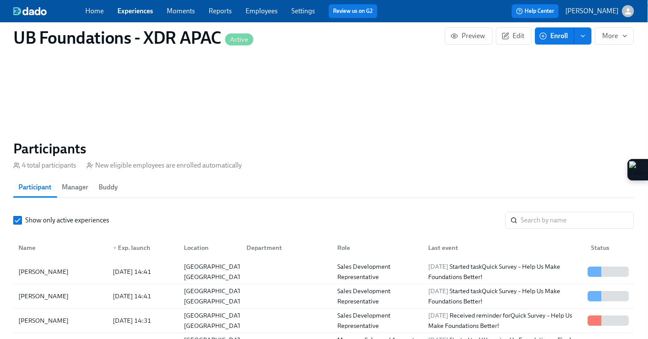
click at [545, 34] on icon "button" at bounding box center [543, 36] width 8 height 8
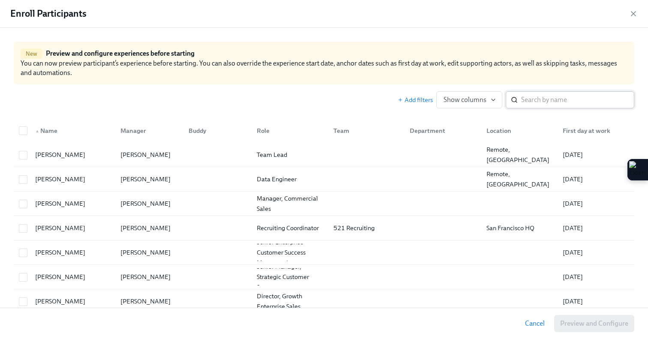
click at [526, 99] on input "search" at bounding box center [577, 99] width 113 height 17
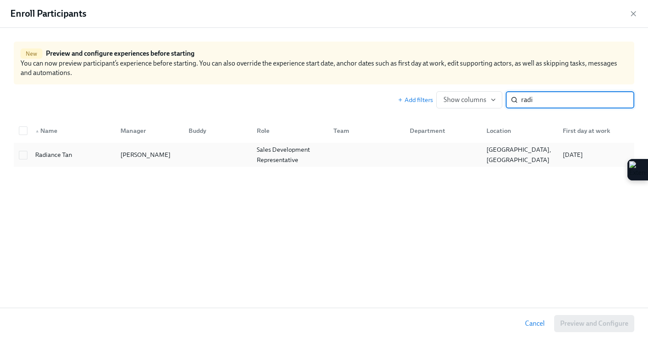
type input "radi"
click at [158, 154] on div "[PERSON_NAME]" at bounding box center [145, 155] width 57 height 10
checkbox input "true"
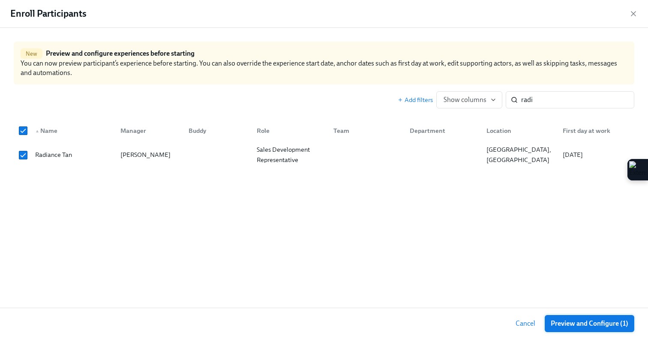
click at [586, 326] on span "Preview and Configure (1)" at bounding box center [590, 323] width 78 height 9
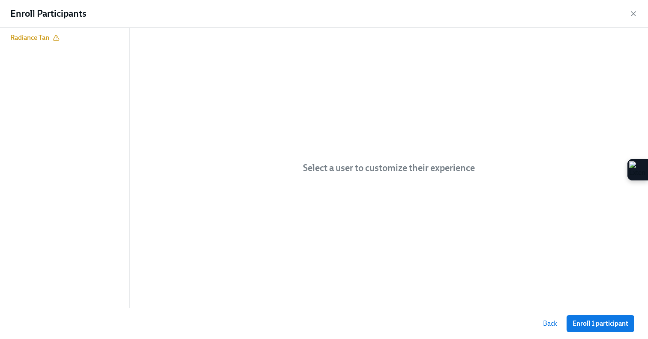
click at [586, 326] on span "Enroll 1 participant" at bounding box center [601, 323] width 56 height 9
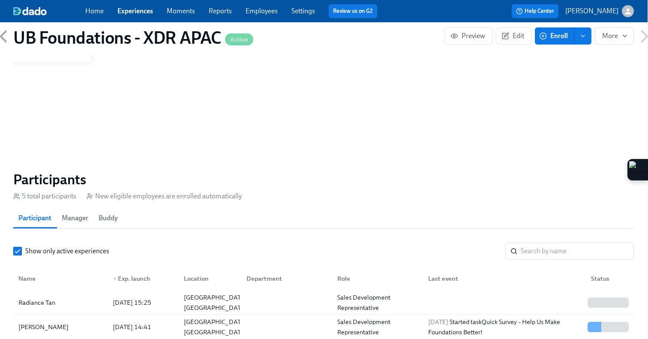
scroll to position [387, 0]
